Goal: Transaction & Acquisition: Purchase product/service

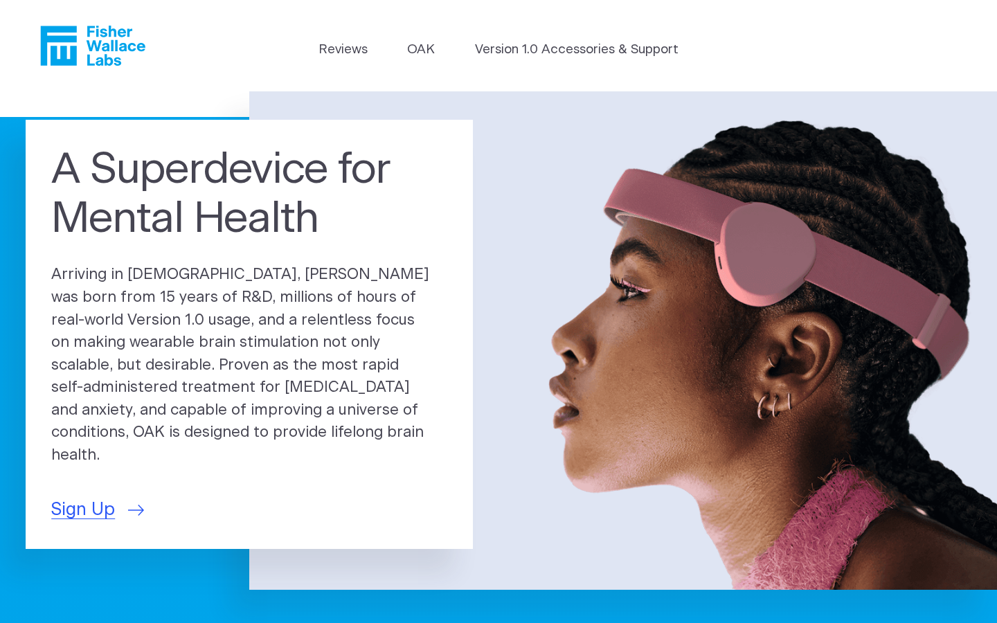
click at [577, 50] on link "Version 1.0 Accessories & Support" at bounding box center [577, 49] width 204 height 19
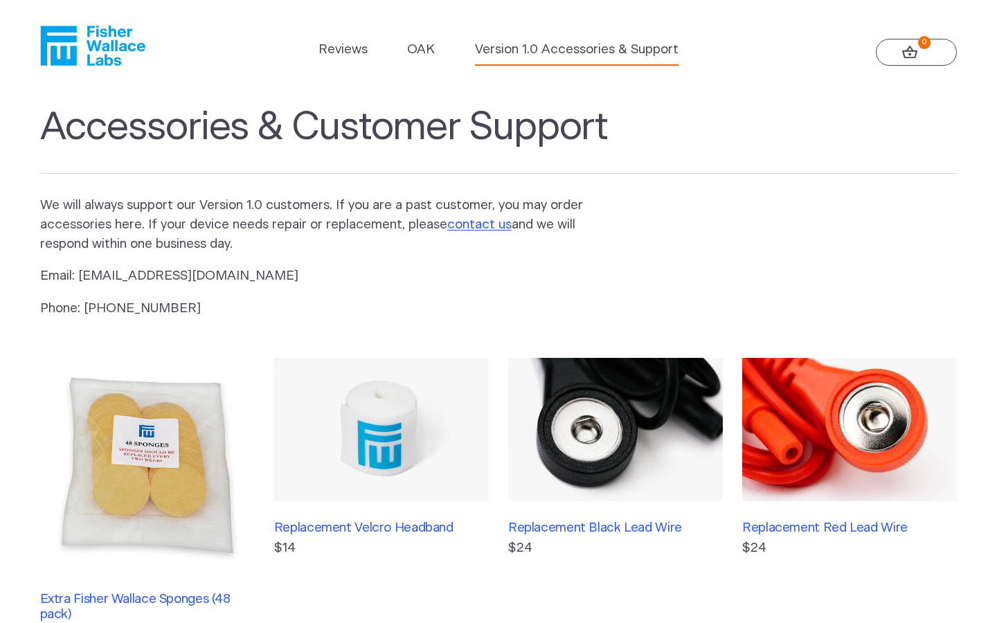
click at [147, 479] on img at bounding box center [147, 465] width 215 height 215
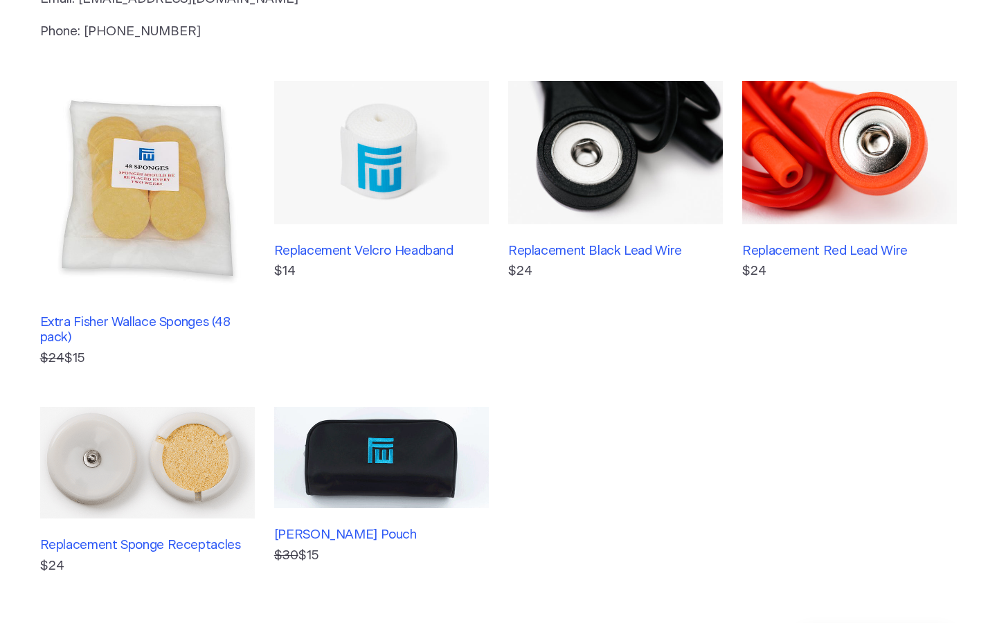
click at [147, 491] on img at bounding box center [147, 463] width 215 height 112
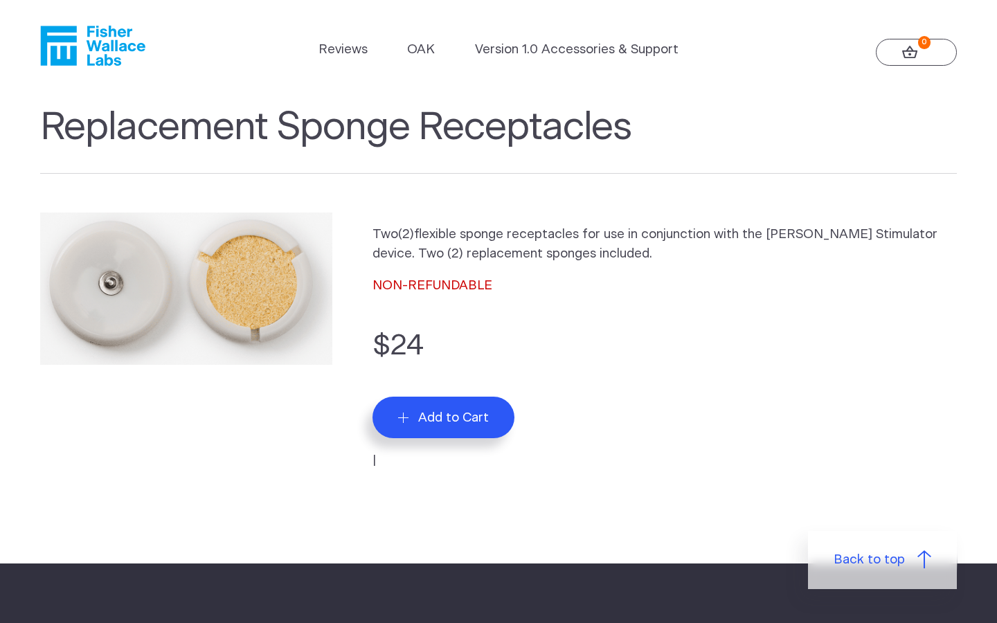
click at [443, 418] on span "Add to Cart" at bounding box center [453, 418] width 71 height 16
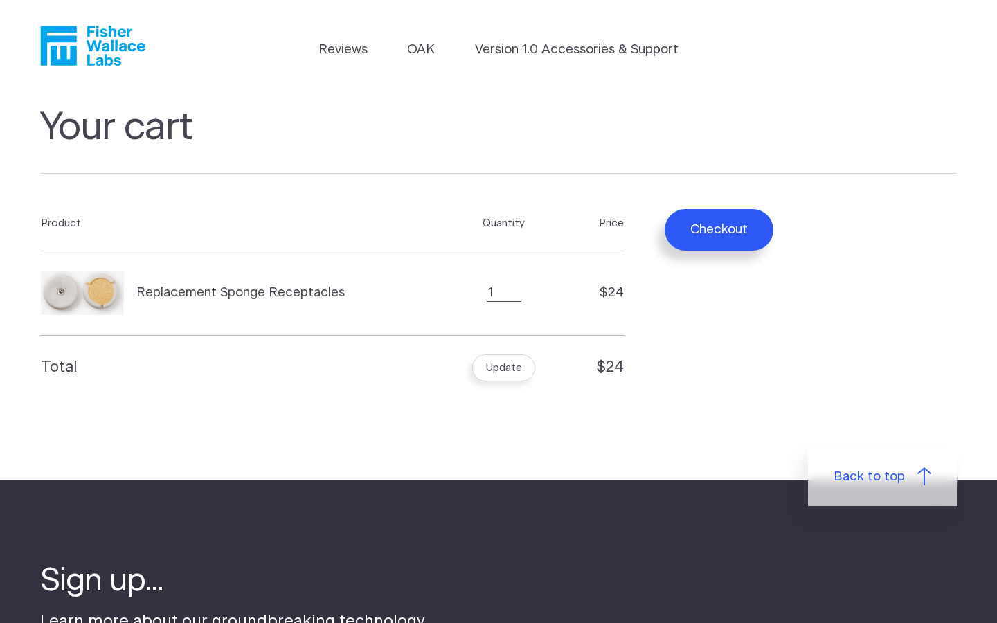
click at [92, 46] on icon "Fisher Wallace" at bounding box center [98, 46] width 95 height 40
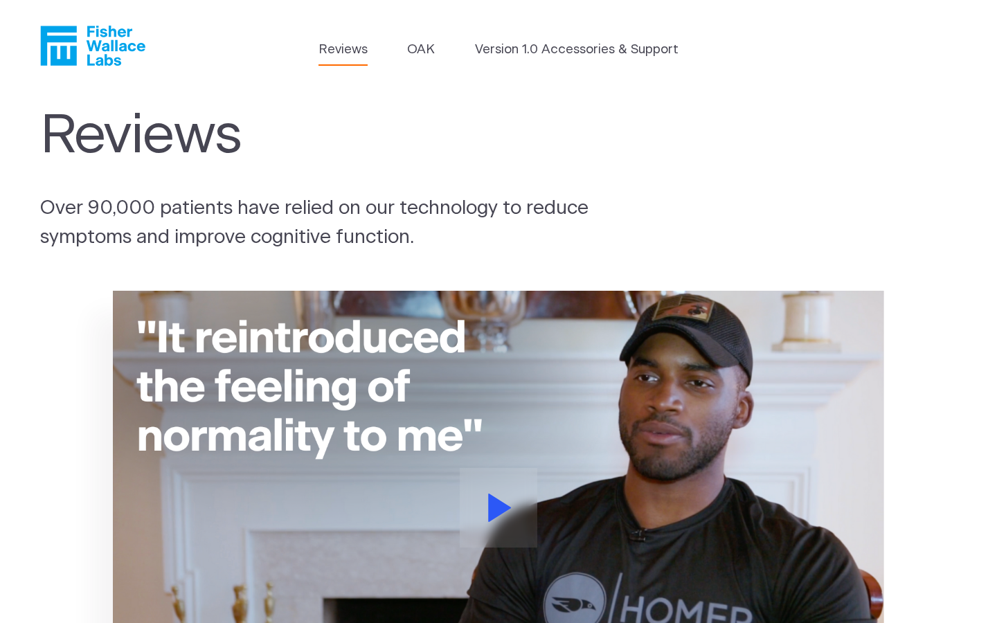
click at [421, 50] on link "OAK" at bounding box center [421, 49] width 28 height 19
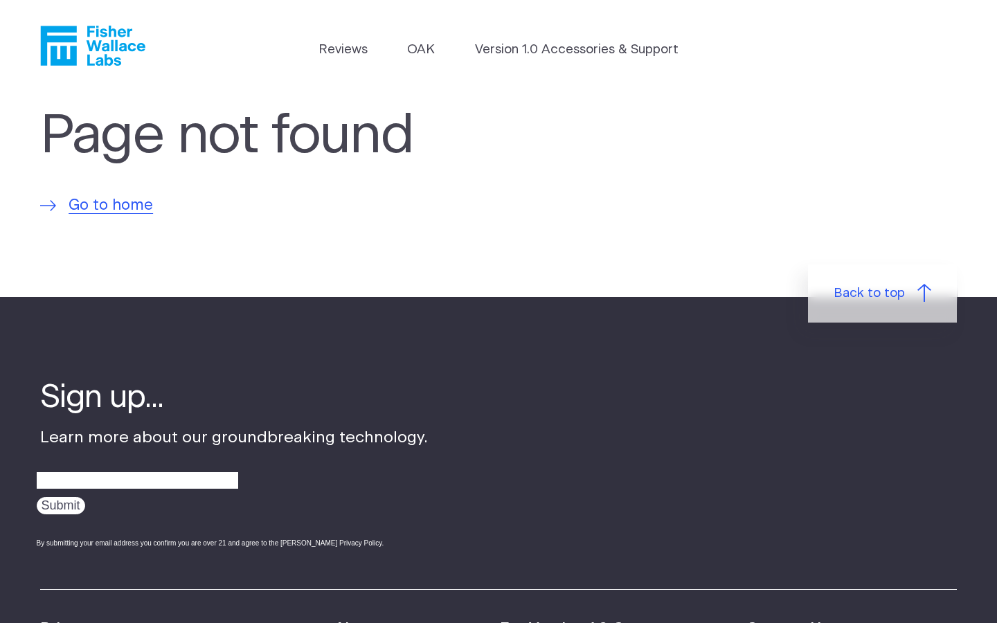
click at [92, 46] on icon "Fisher Wallace" at bounding box center [98, 46] width 95 height 40
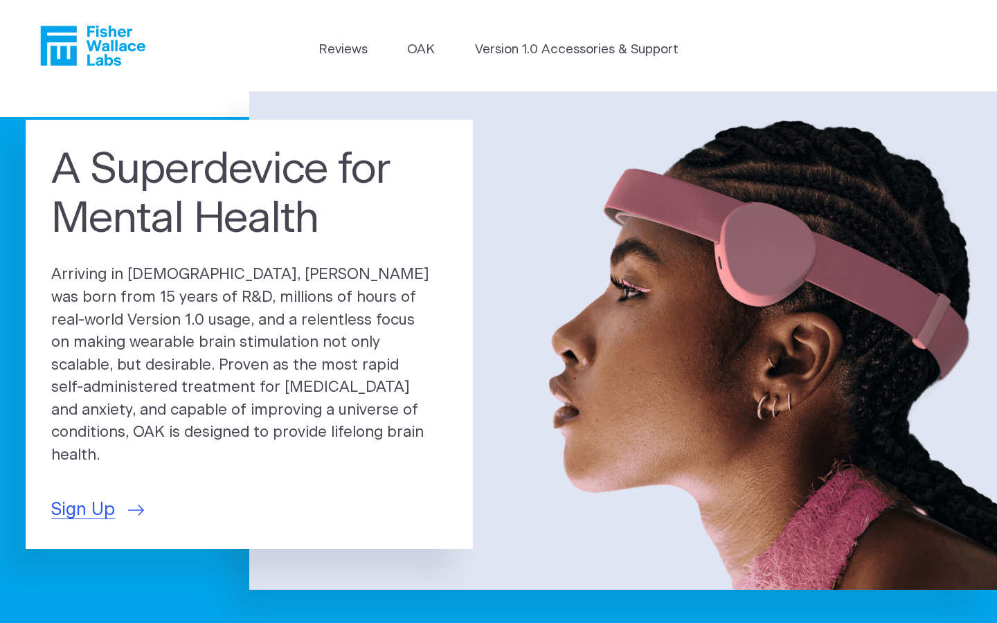
click at [577, 50] on link "Version 1.0 Accessories & Support" at bounding box center [577, 49] width 204 height 19
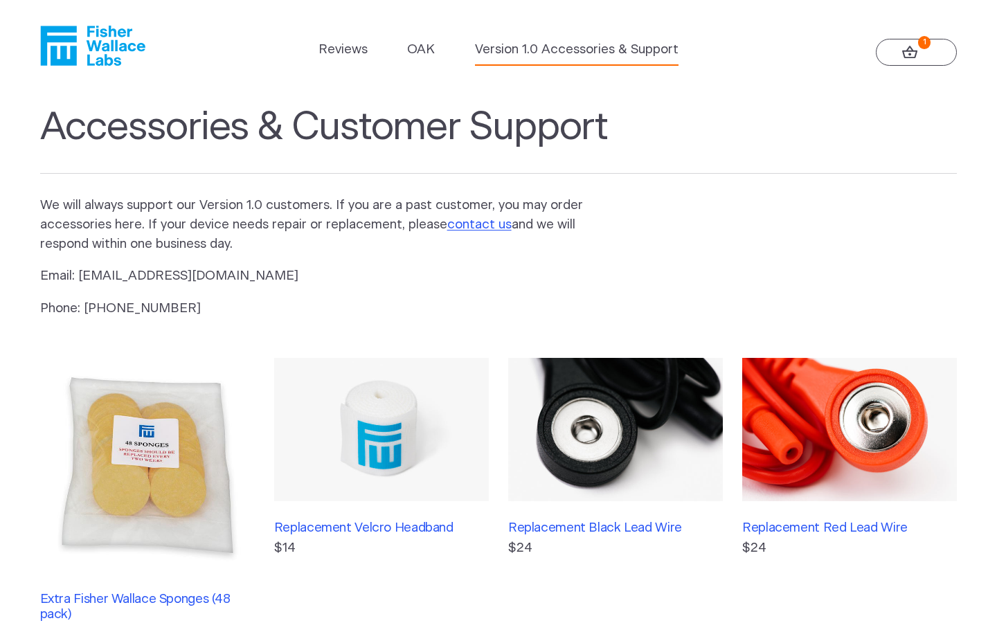
click at [421, 50] on link "OAK" at bounding box center [421, 49] width 28 height 19
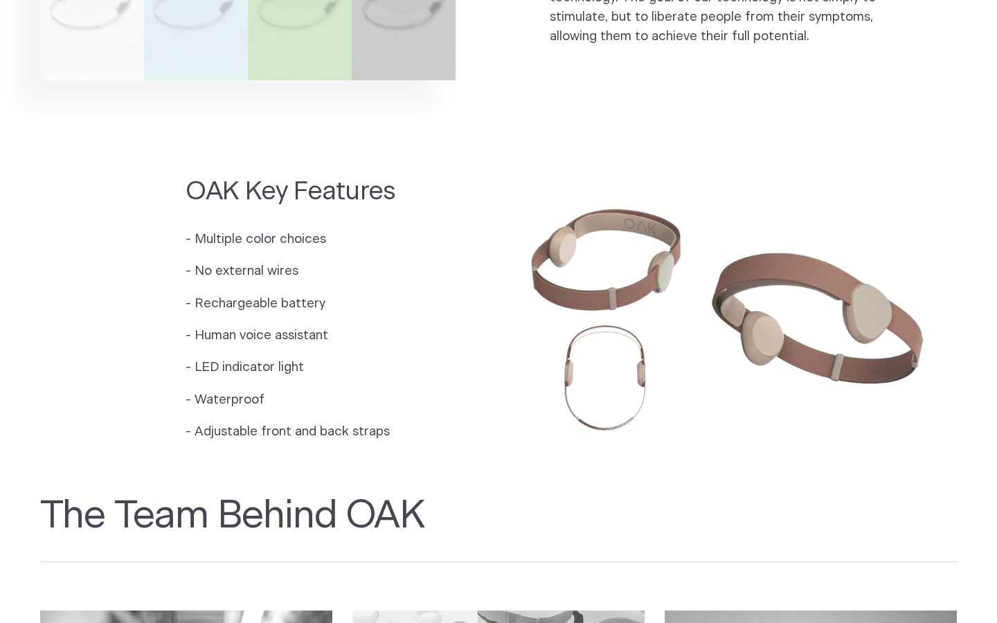
scroll to position [1385, 0]
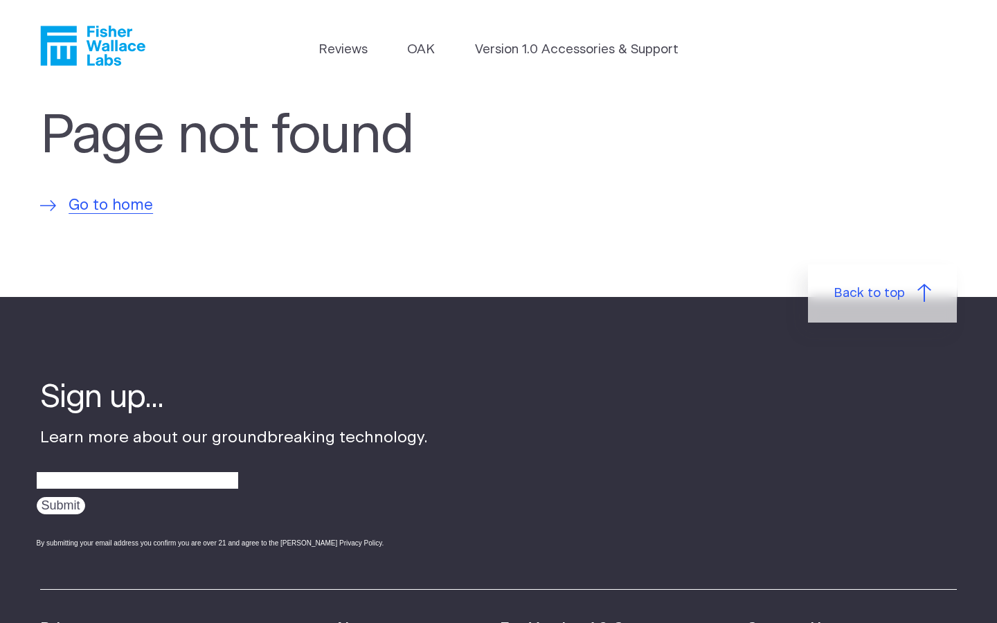
click at [421, 50] on link "OAK" at bounding box center [421, 49] width 28 height 19
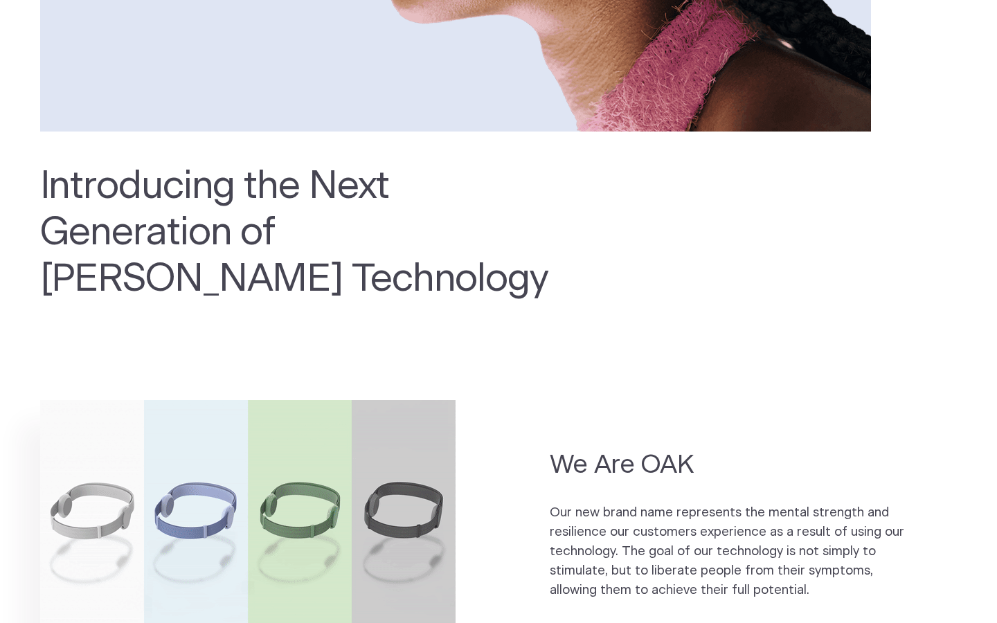
scroll to position [831, 0]
